Goal: Check status: Check status

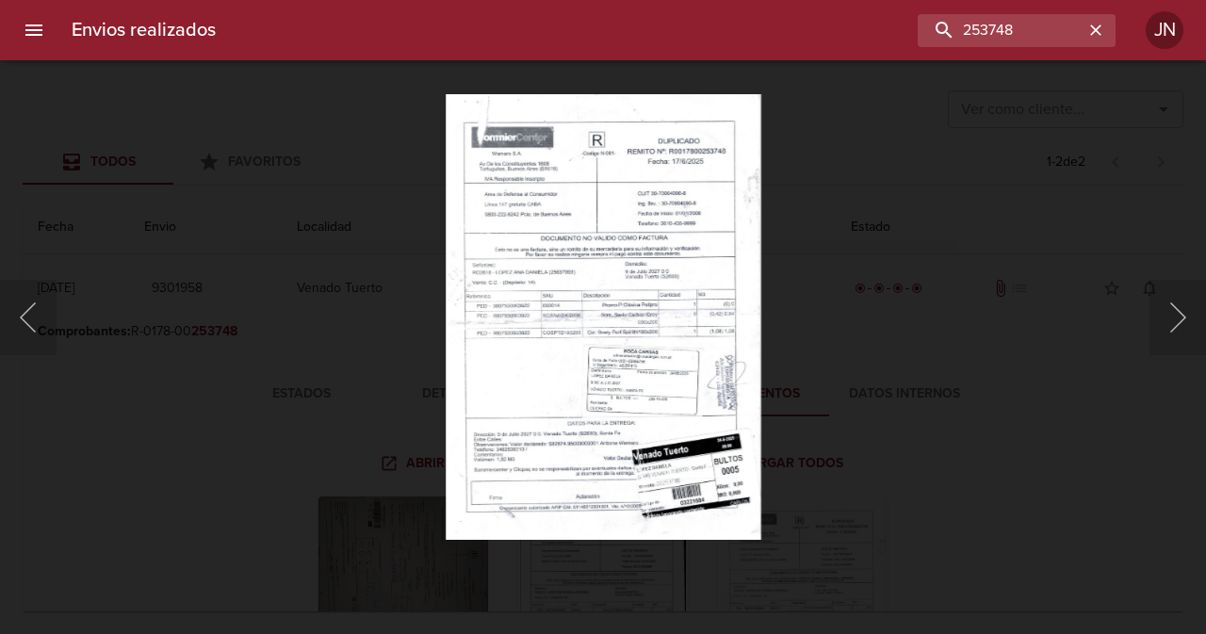
scroll to position [270, 0]
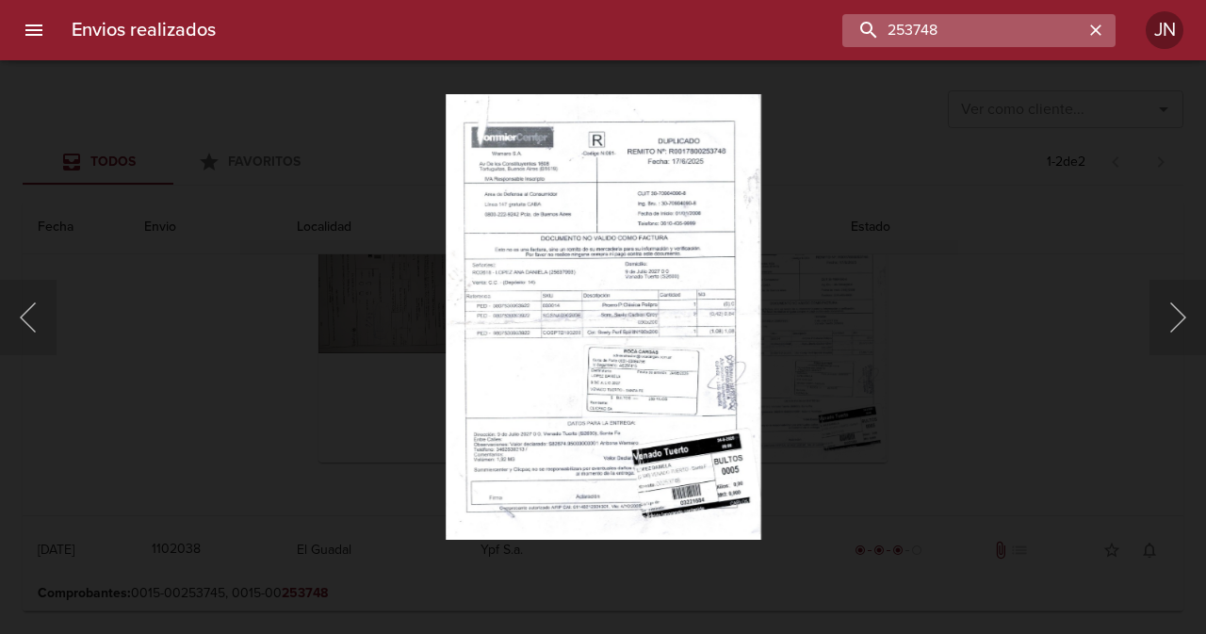
click at [1034, 30] on input "253748" at bounding box center [962, 30] width 241 height 33
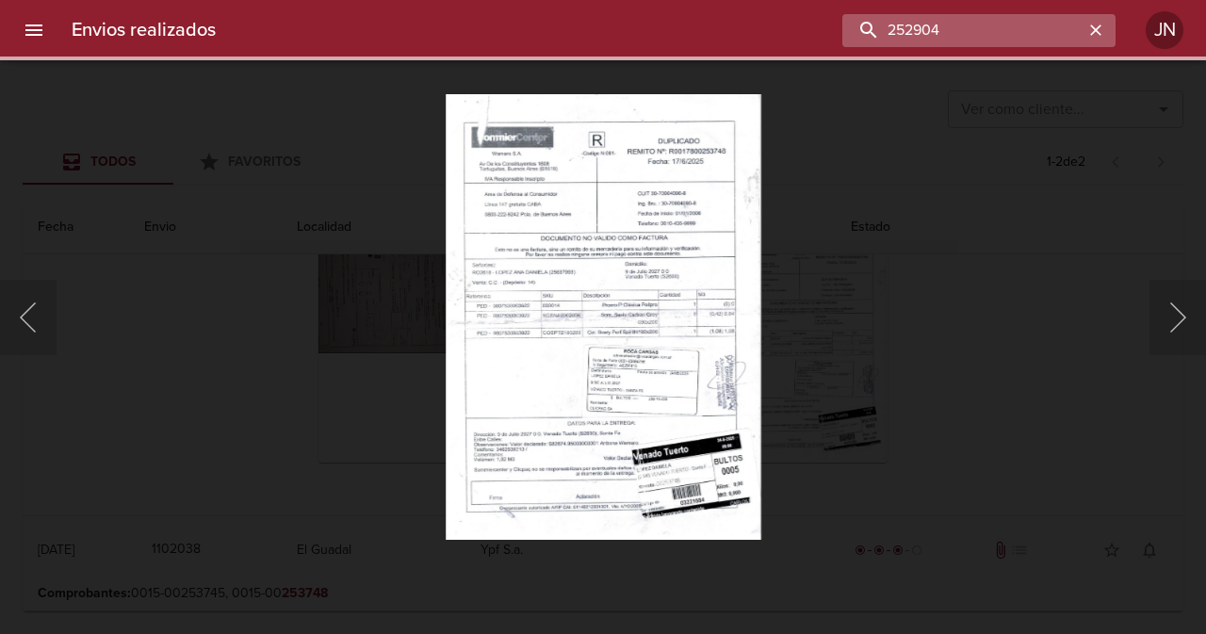
scroll to position [0, 0]
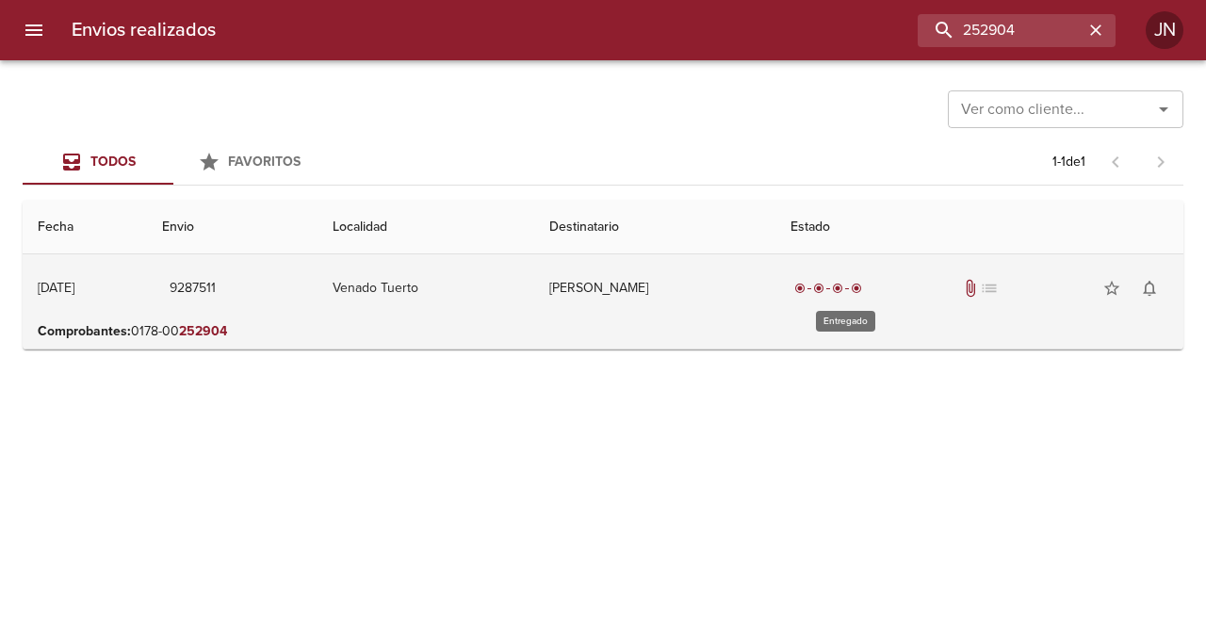
click at [847, 289] on div "radio_button_checked" at bounding box center [837, 288] width 19 height 11
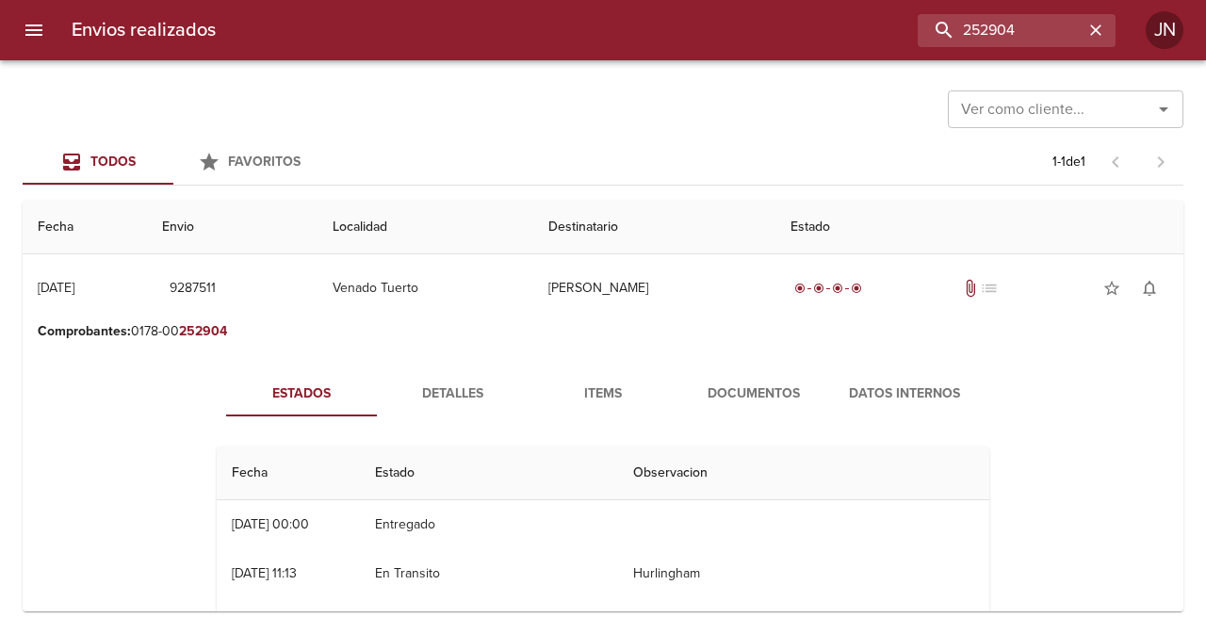
click at [733, 399] on span "Documentos" at bounding box center [754, 395] width 128 height 24
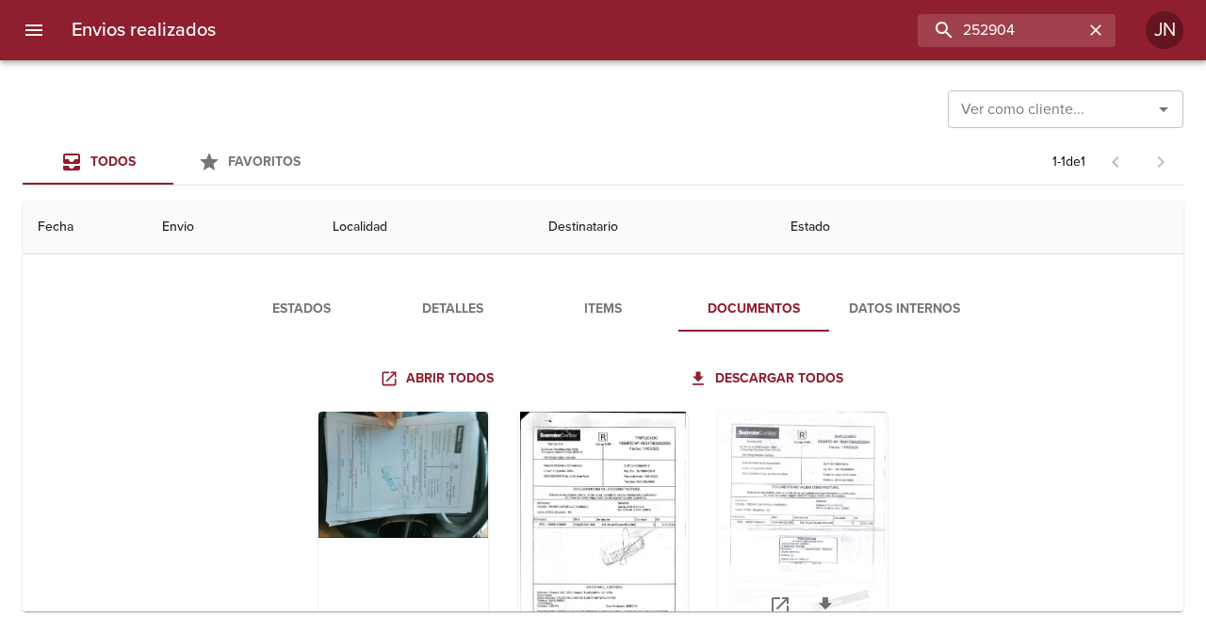
scroll to position [188, 0]
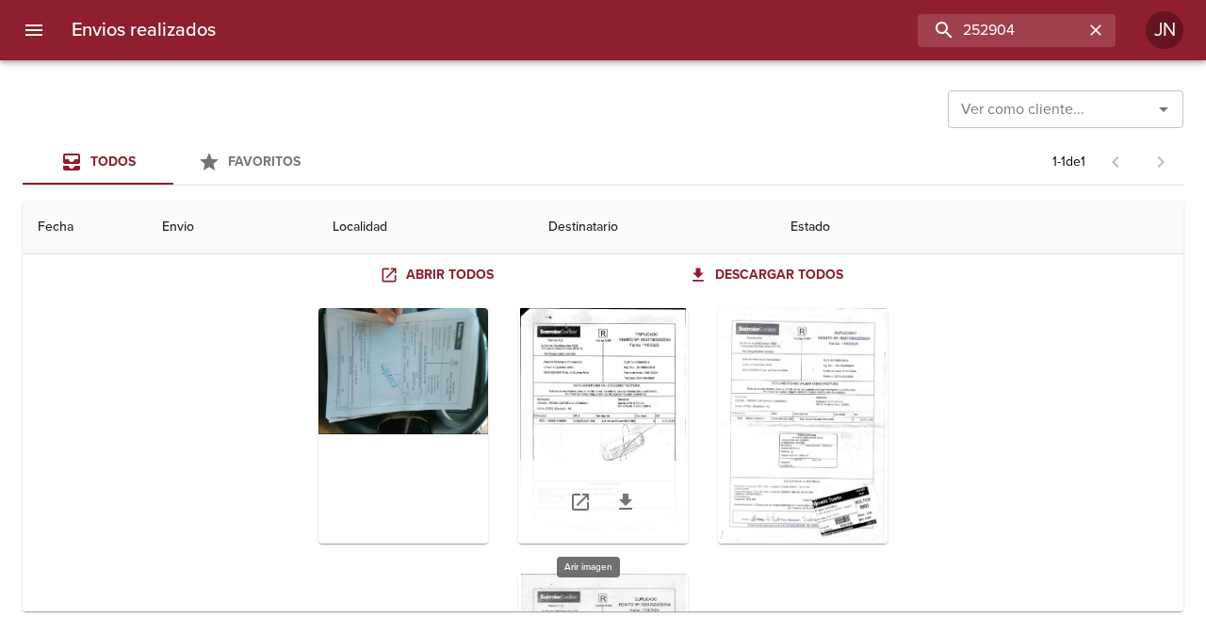
click at [625, 406] on div "Tabla de envíos del cliente" at bounding box center [603, 426] width 170 height 236
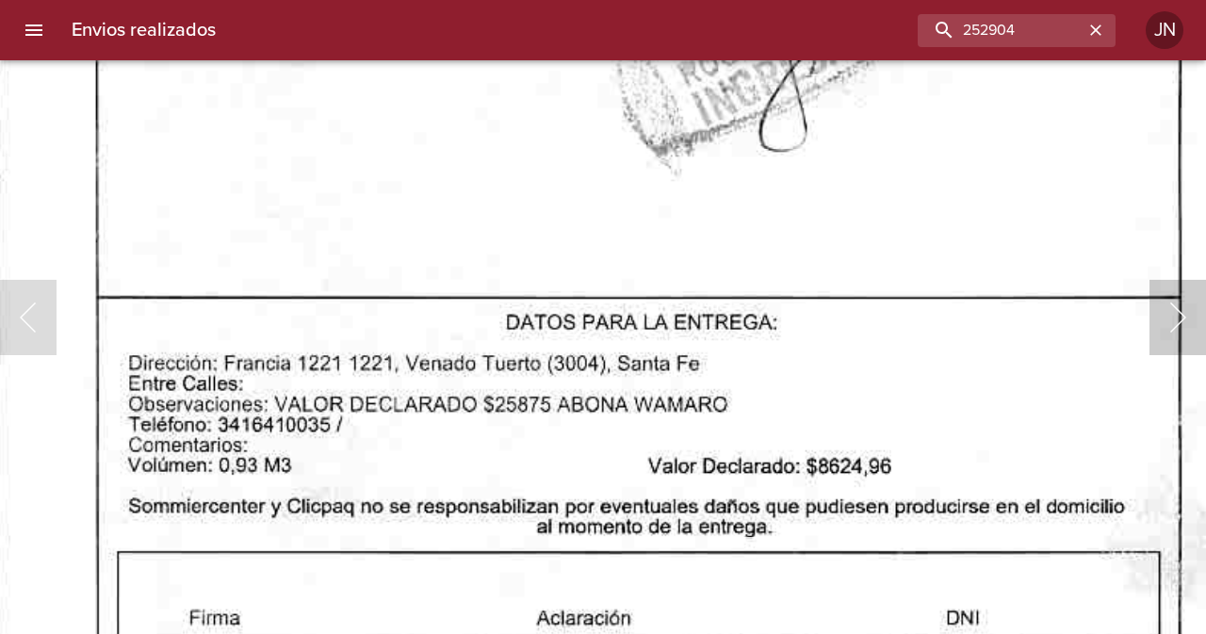
click at [1176, 319] on button "Siguiente" at bounding box center [1178, 317] width 57 height 75
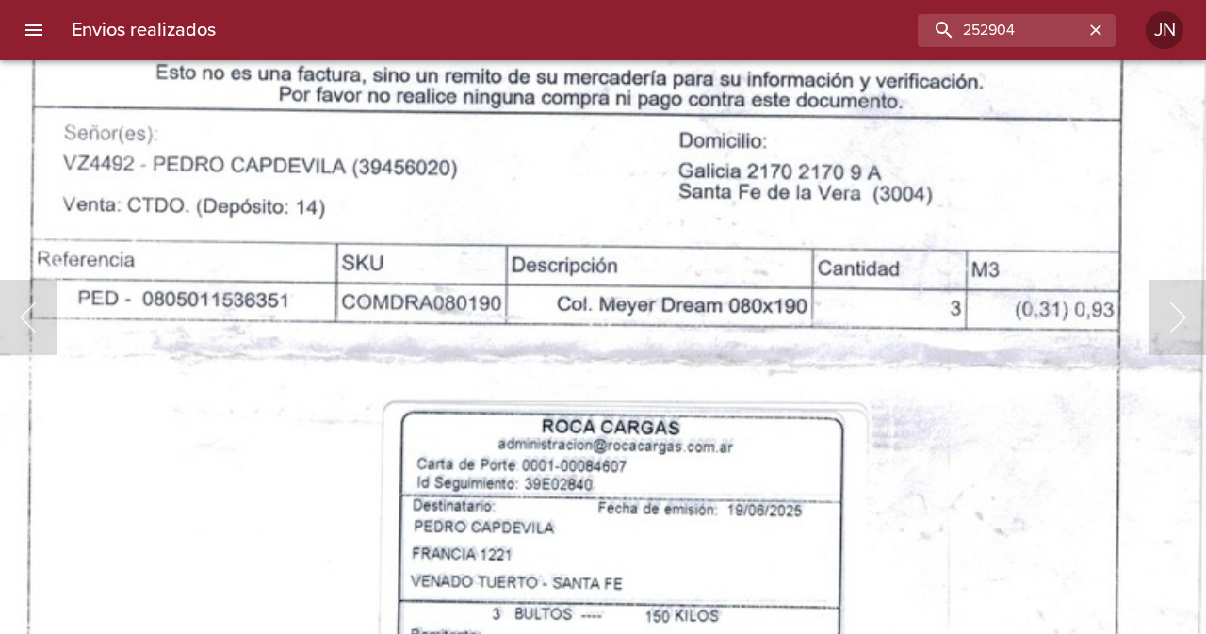
click at [721, 533] on img "Lightbox" at bounding box center [582, 355] width 1272 height 1799
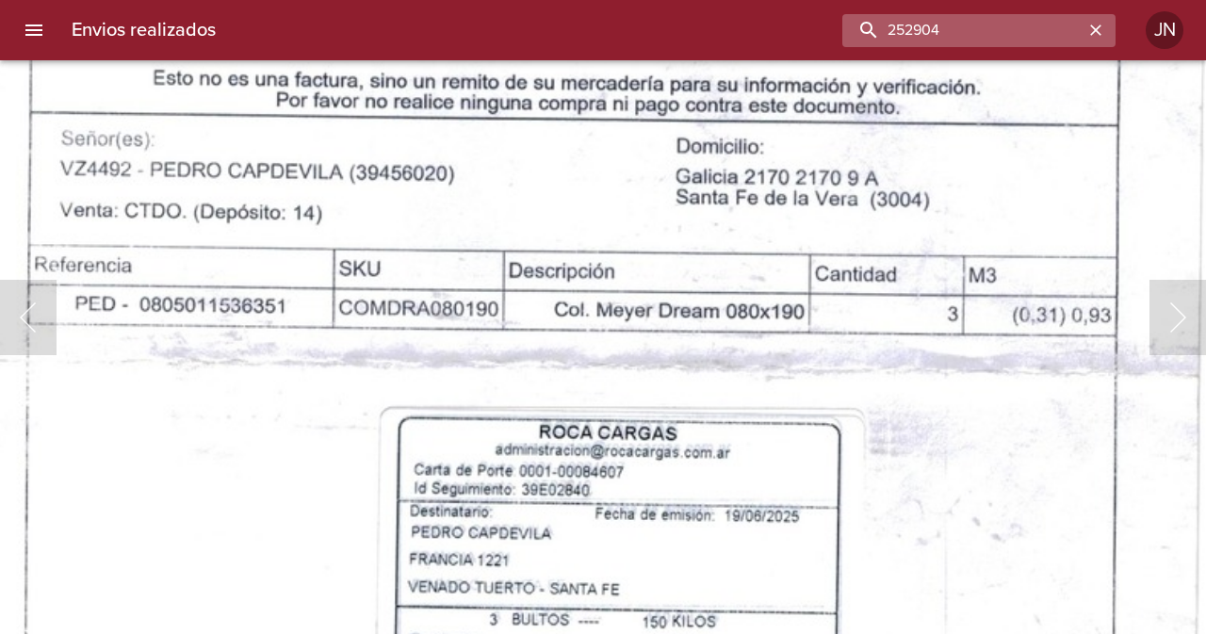
click at [1054, 25] on input "252904" at bounding box center [962, 30] width 241 height 33
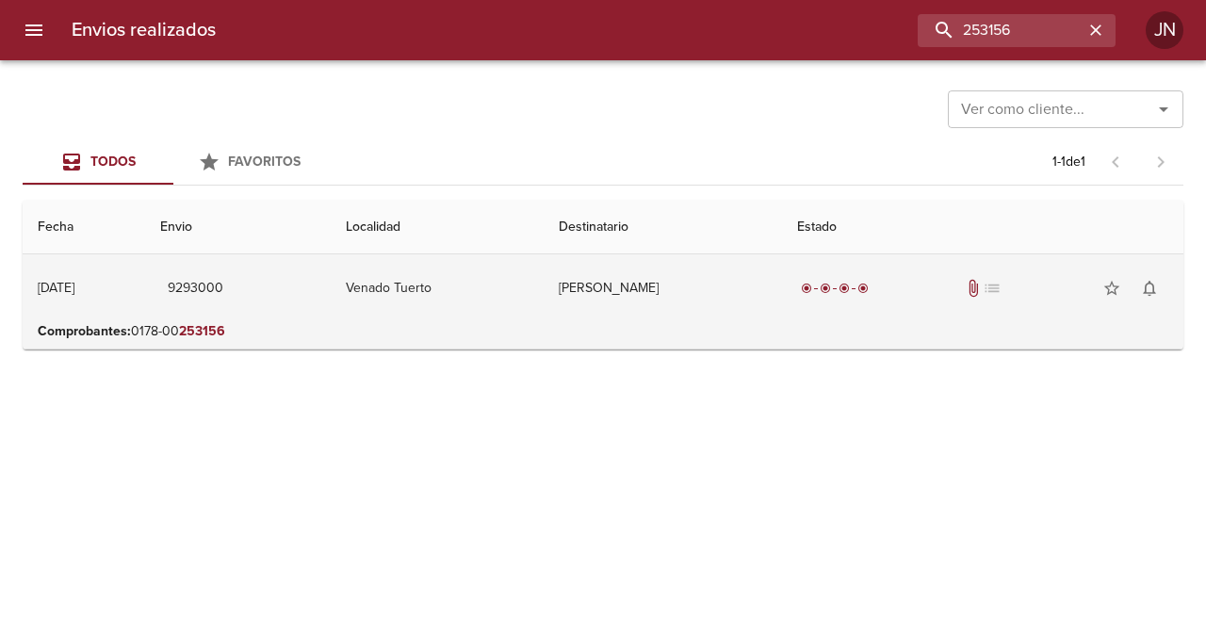
click at [831, 287] on span "radio_button_checked" at bounding box center [825, 288] width 11 height 11
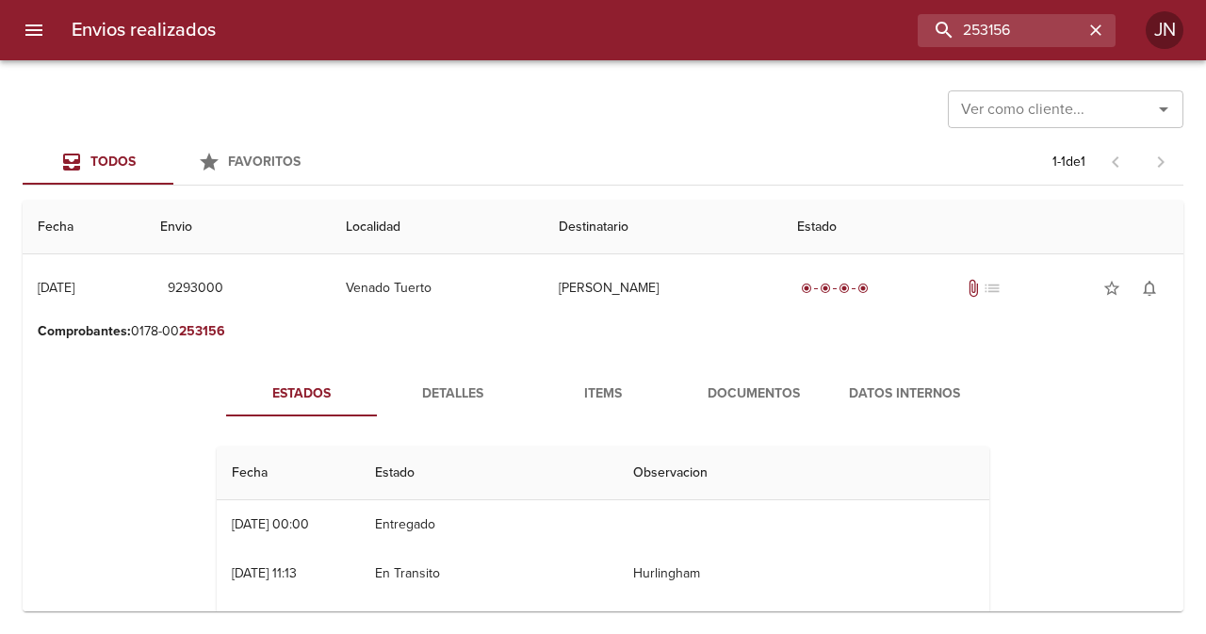
click at [733, 386] on span "Documentos" at bounding box center [754, 395] width 128 height 24
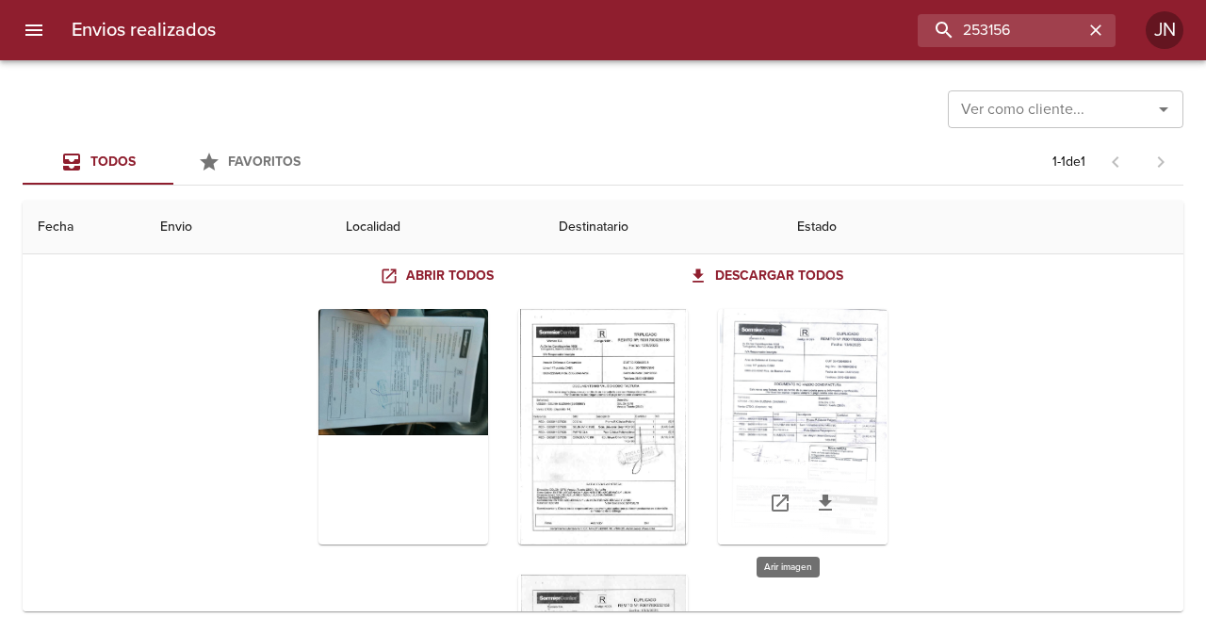
scroll to position [188, 0]
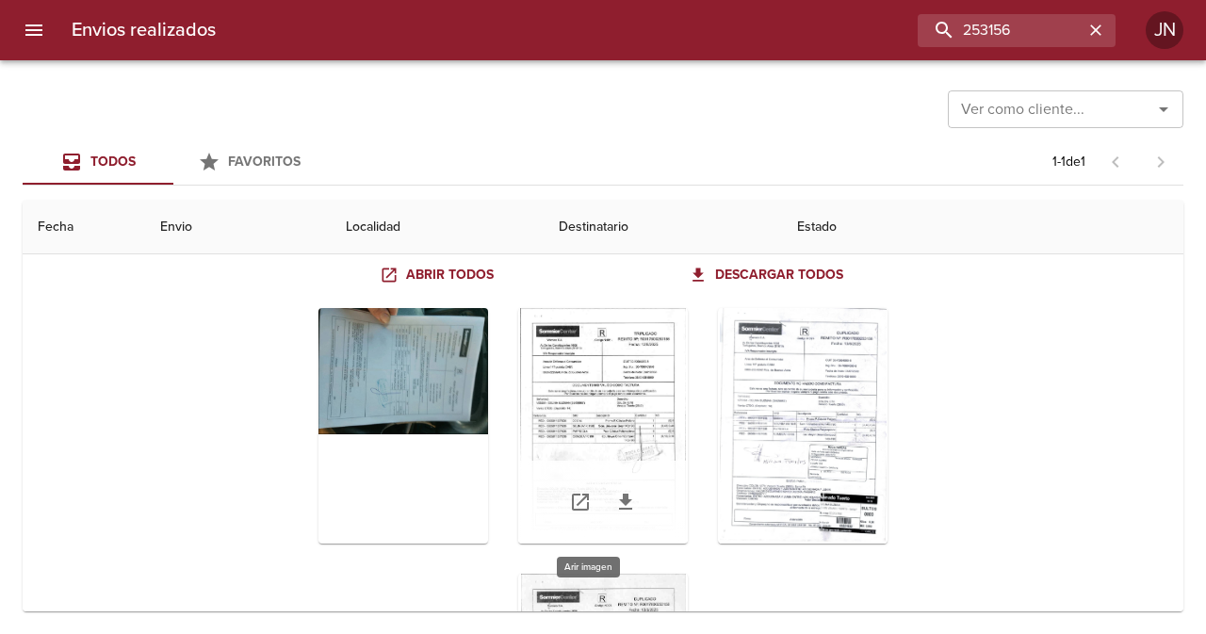
click at [580, 393] on div "Tabla de envíos del cliente" at bounding box center [603, 426] width 170 height 236
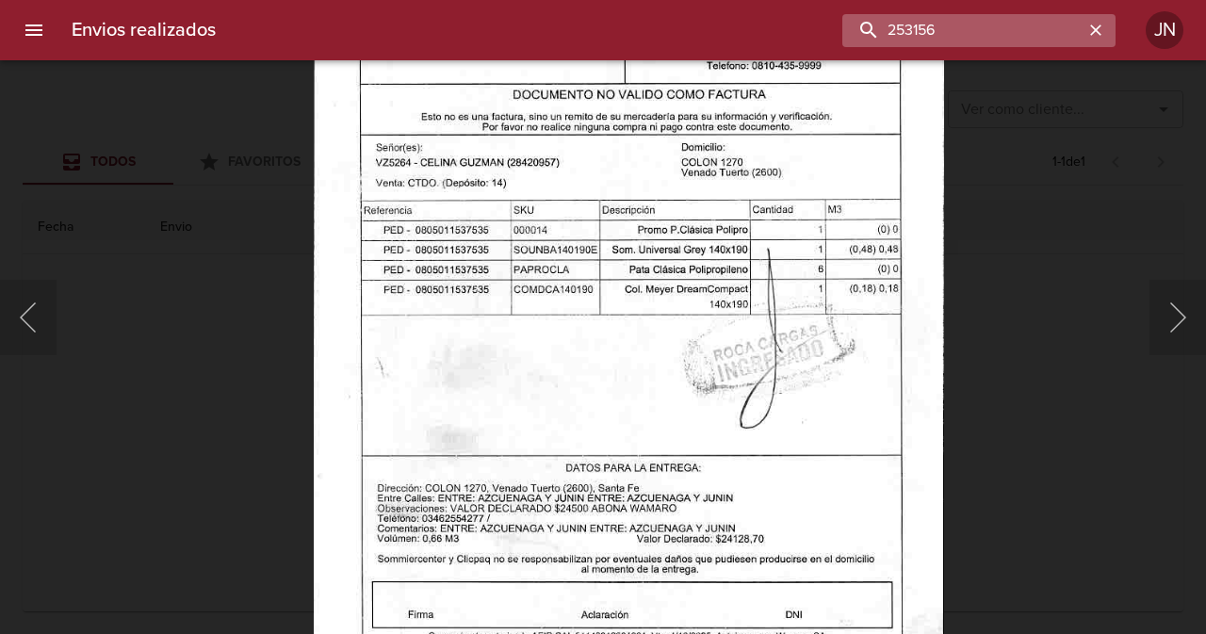
click at [1027, 29] on input "253156" at bounding box center [962, 30] width 241 height 33
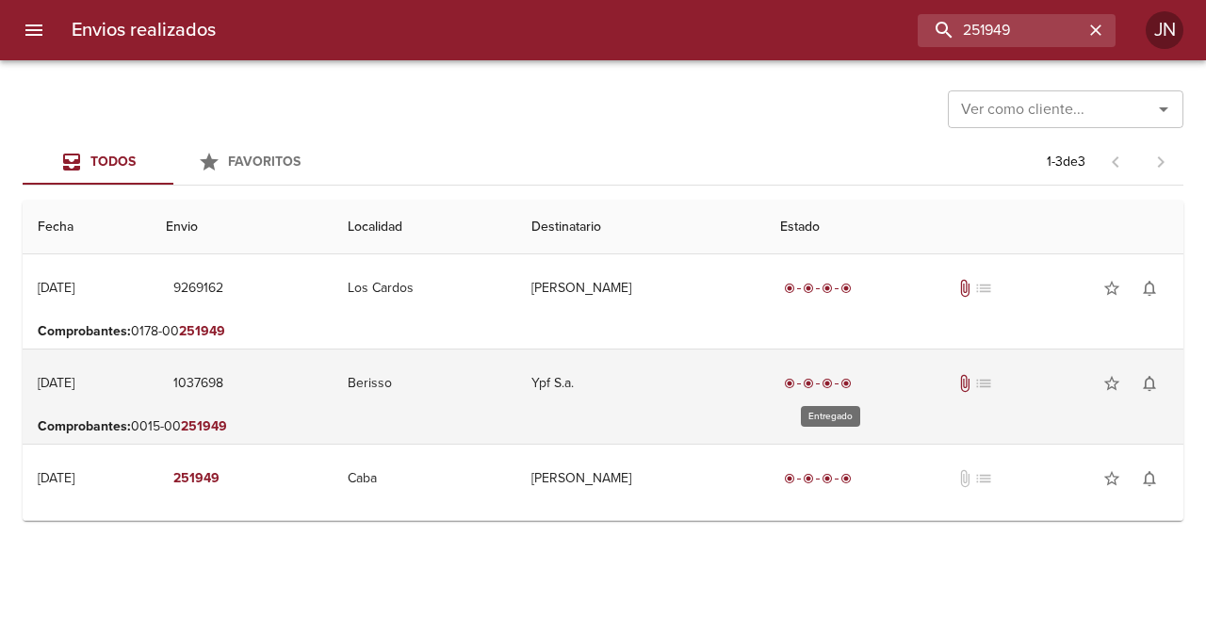
click at [795, 384] on span "radio_button_checked" at bounding box center [789, 383] width 11 height 11
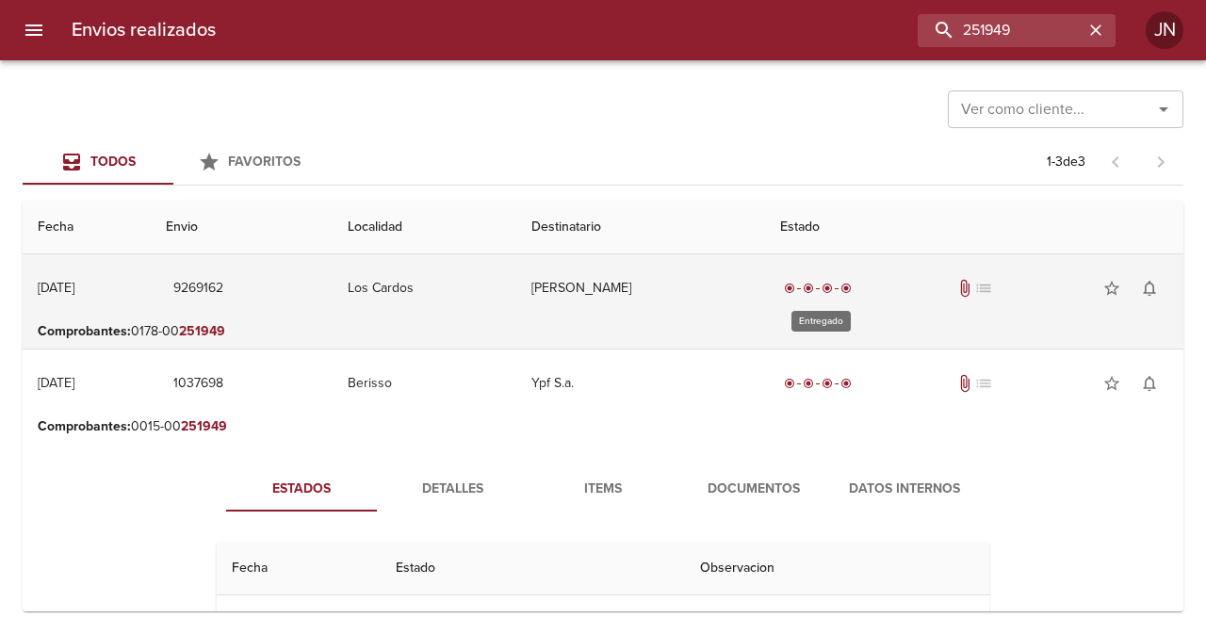
click at [807, 293] on div "radio_button_checked" at bounding box center [808, 288] width 19 height 11
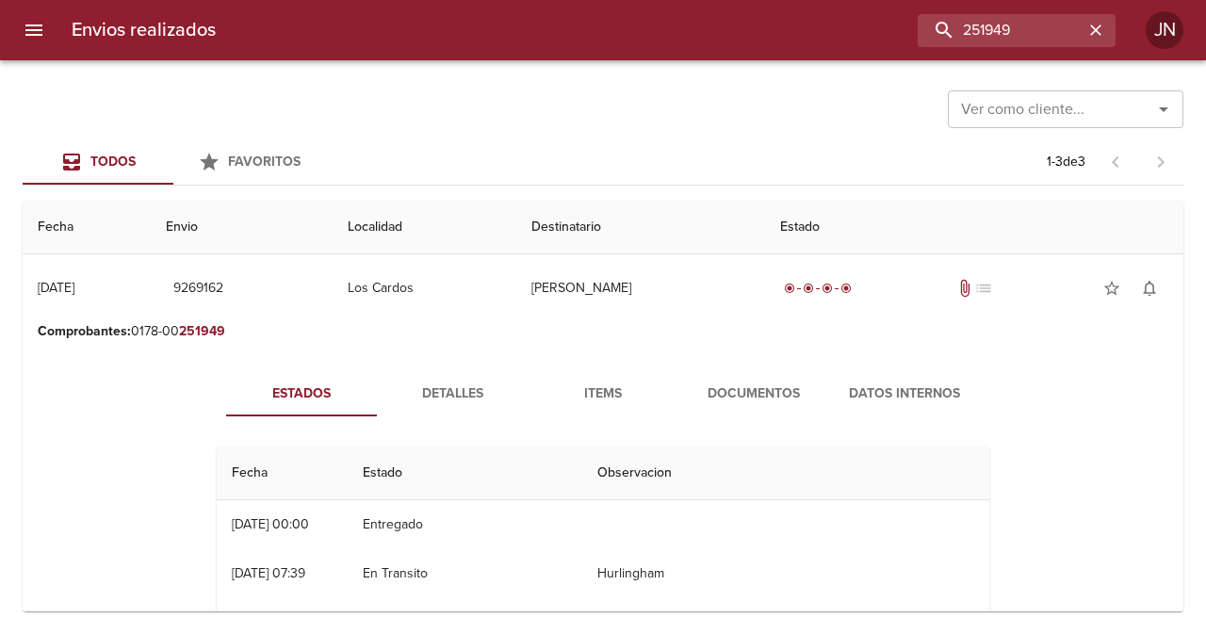
click at [754, 392] on span "Documentos" at bounding box center [754, 395] width 128 height 24
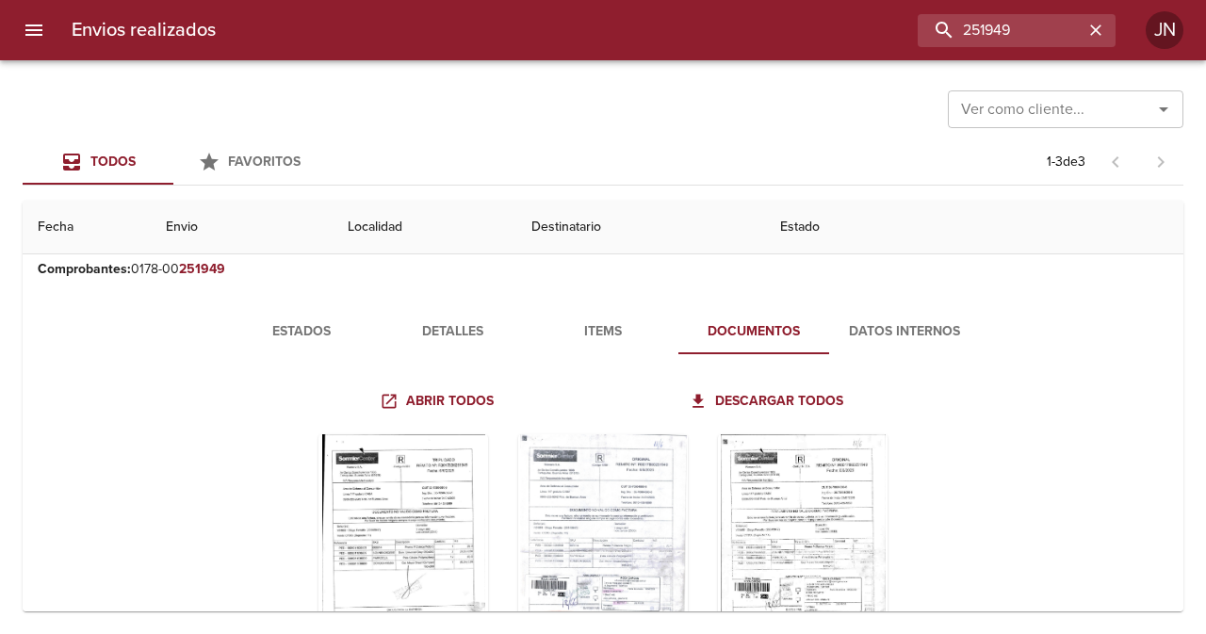
scroll to position [94, 0]
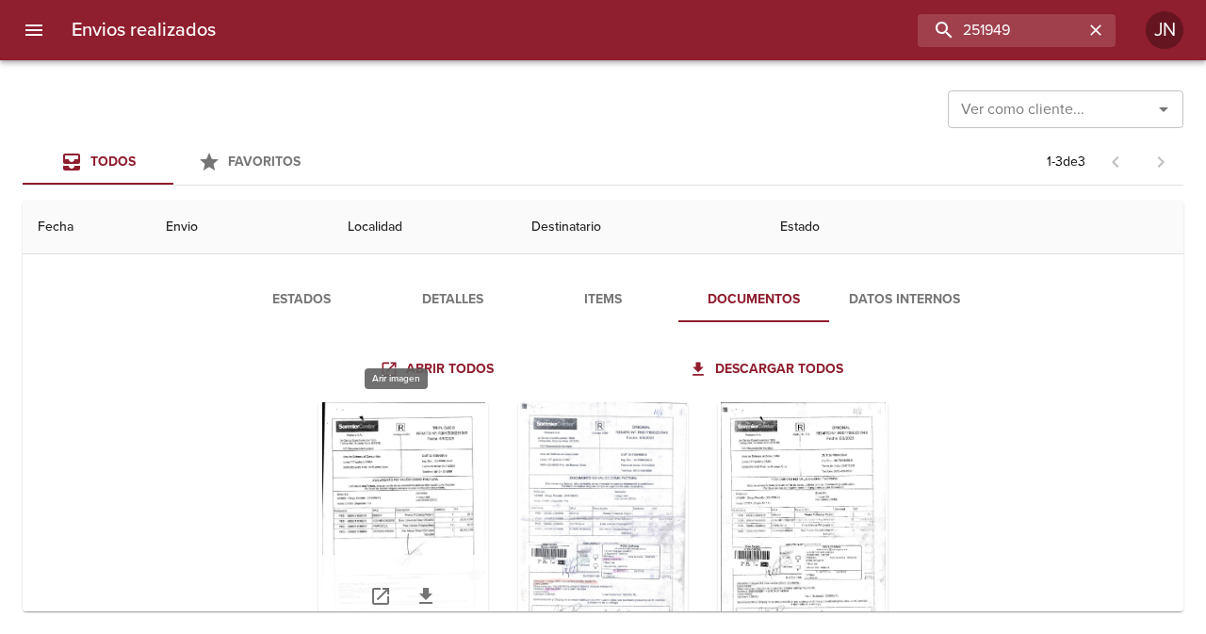
click at [347, 469] on div "Tabla de envíos del cliente" at bounding box center [404, 520] width 170 height 236
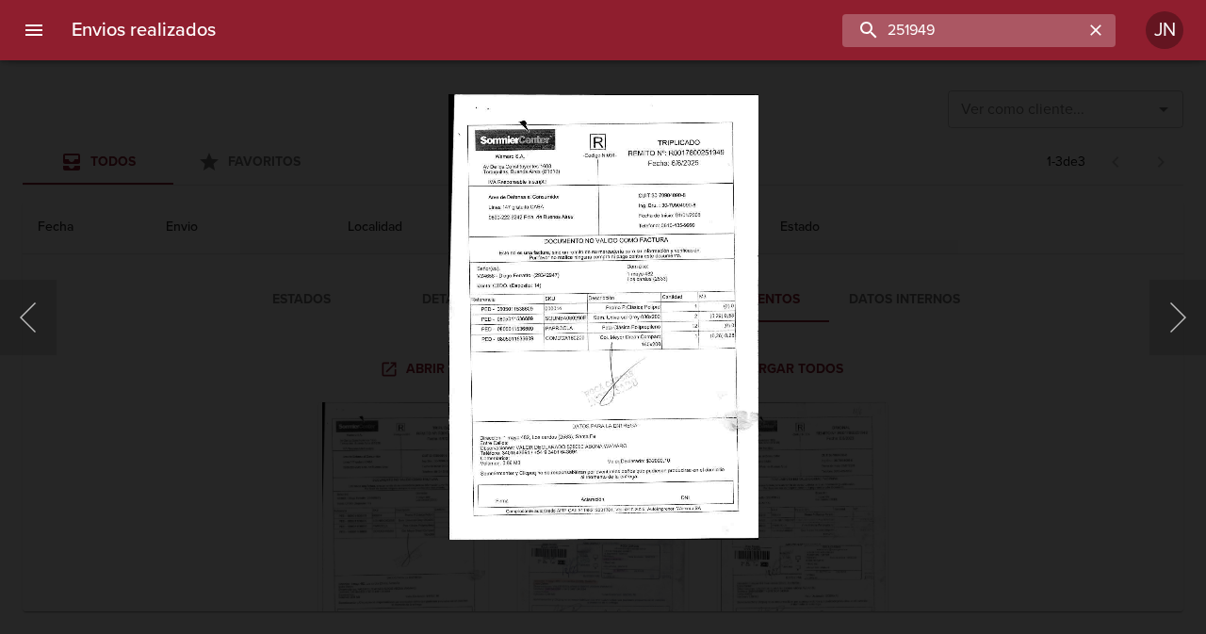
click at [1037, 32] on input "251949" at bounding box center [962, 30] width 241 height 33
click at [1038, 30] on input "251949" at bounding box center [962, 30] width 241 height 33
click at [1038, 31] on input "251949" at bounding box center [962, 30] width 241 height 33
type input "252904"
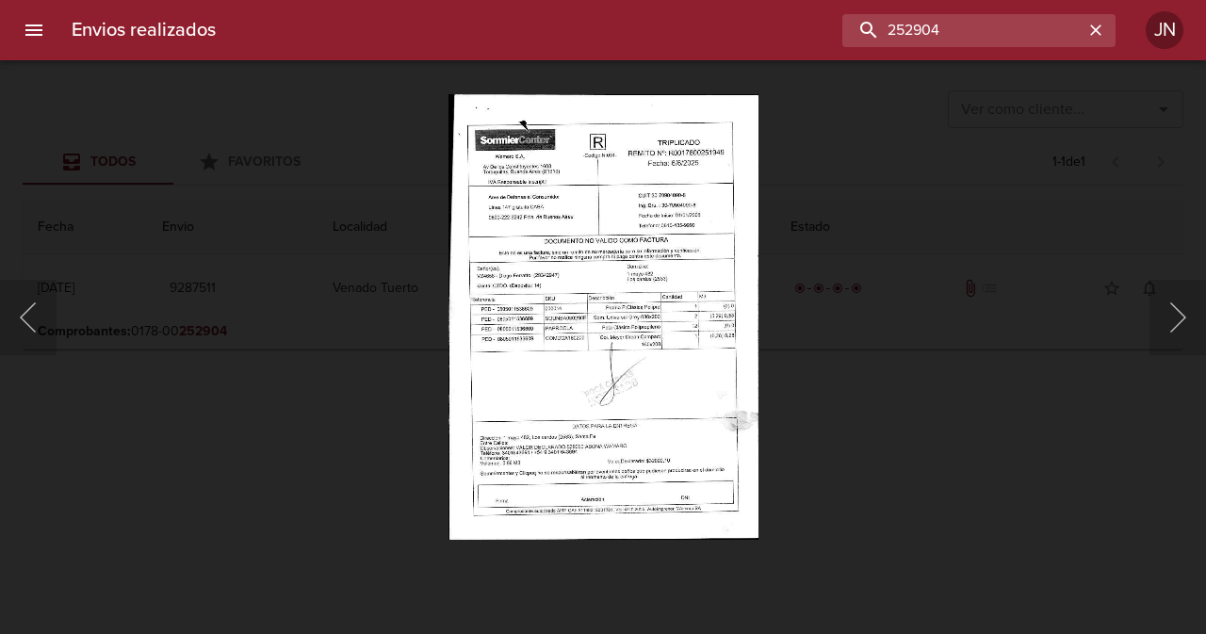
scroll to position [0, 0]
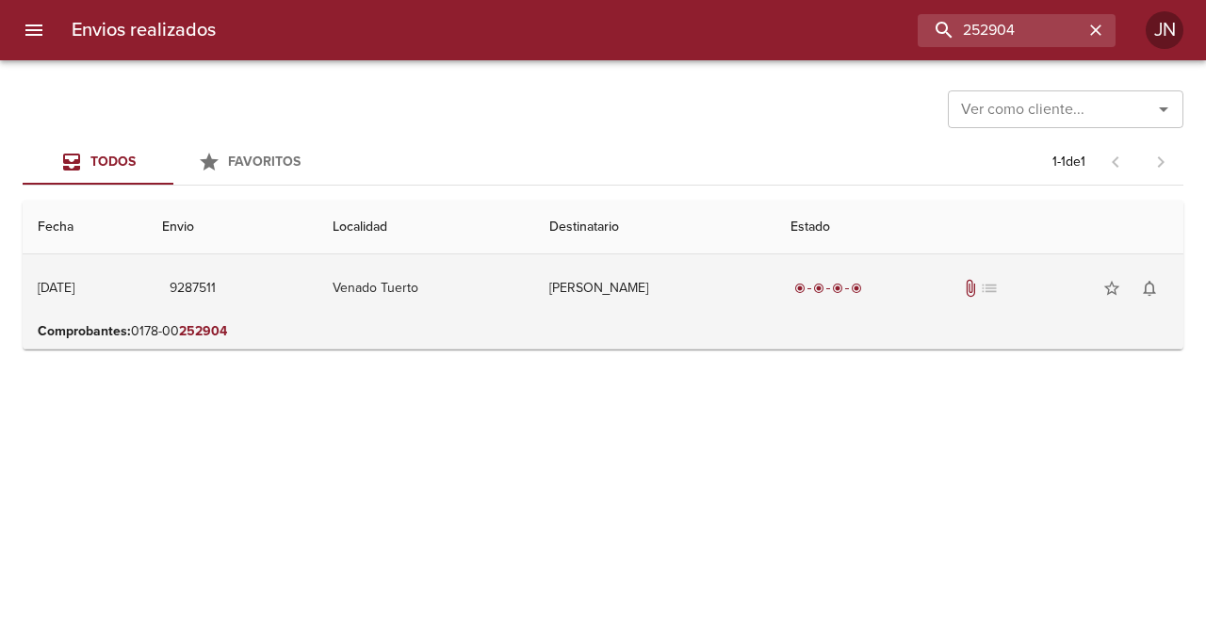
click at [806, 286] on span "radio_button_checked" at bounding box center [799, 288] width 11 height 11
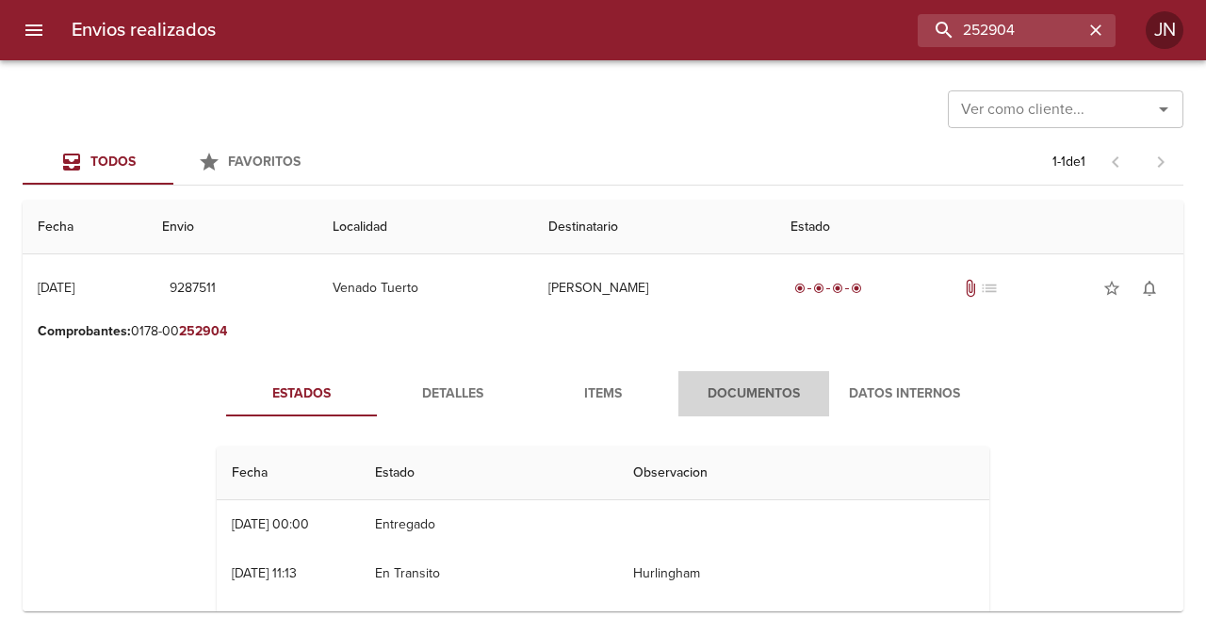
click at [774, 386] on span "Documentos" at bounding box center [754, 395] width 128 height 24
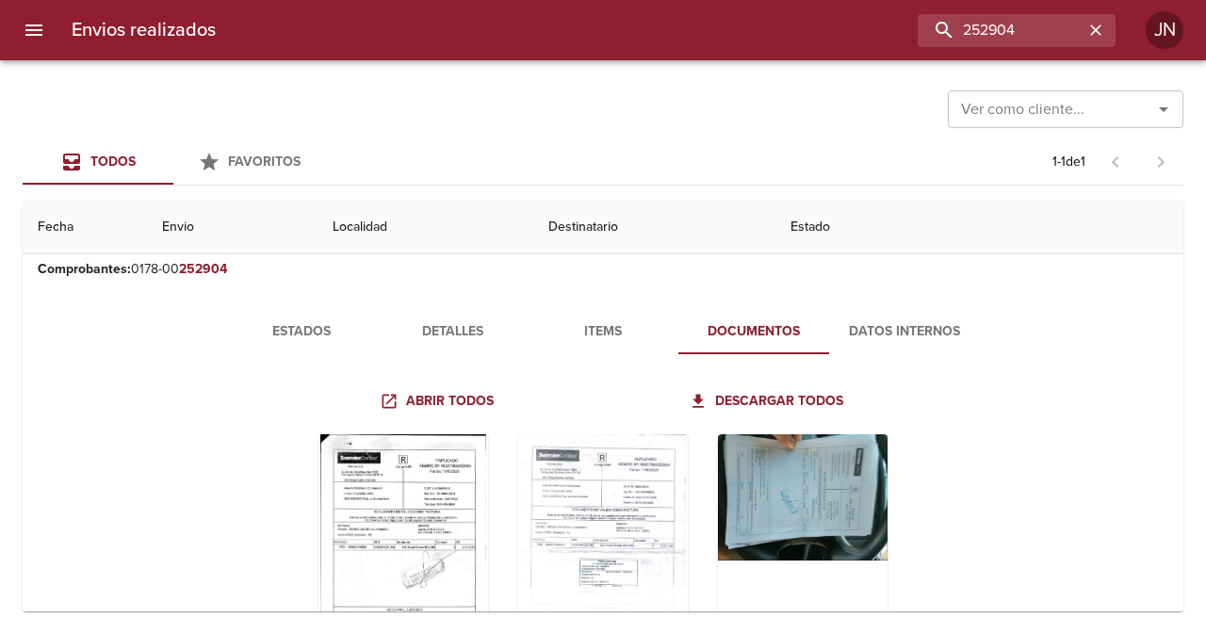
scroll to position [94, 0]
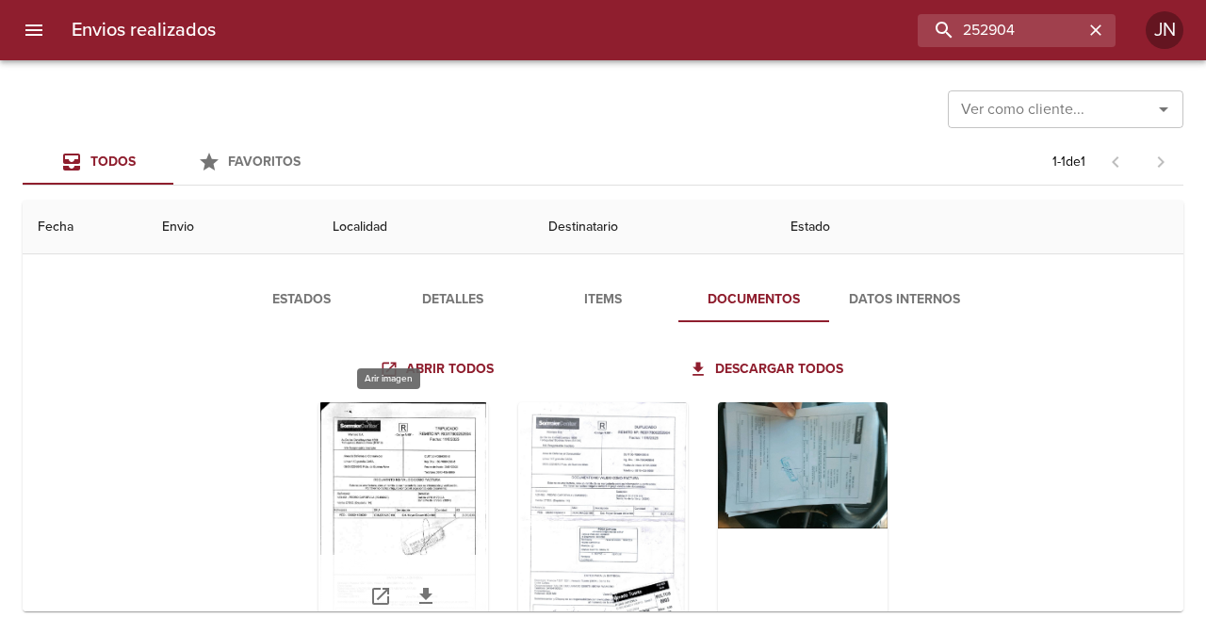
click at [400, 477] on div "Tabla de envíos del cliente" at bounding box center [404, 520] width 170 height 236
